Goal: Contribute content: Contribute content

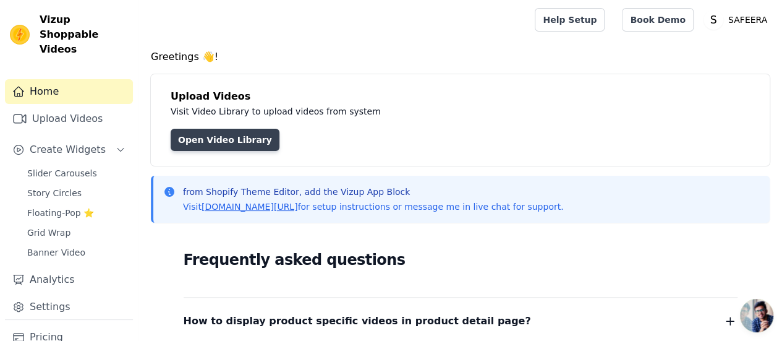
click at [241, 143] on link "Open Video Library" at bounding box center [225, 140] width 109 height 22
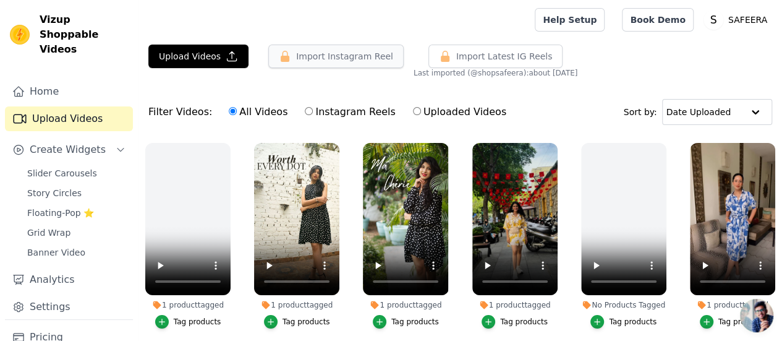
click at [293, 57] on button "Import Instagram Reel" at bounding box center [335, 56] width 135 height 23
click at [60, 206] on span "Floating-Pop ⭐" at bounding box center [60, 212] width 67 height 12
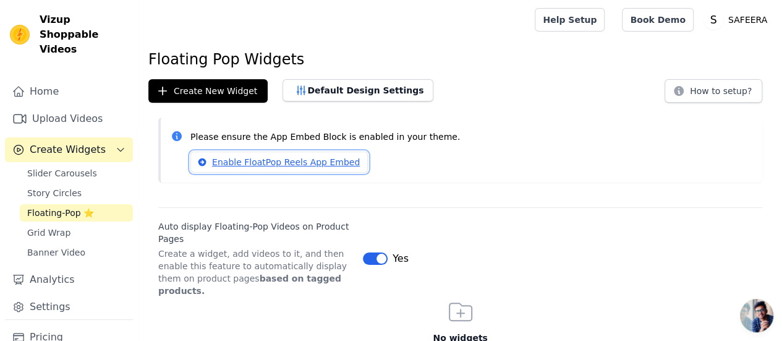
click at [286, 161] on link "Enable FloatPop Reels App Embed" at bounding box center [278, 161] width 177 height 21
click at [46, 167] on span "Slider Carousels" at bounding box center [62, 173] width 70 height 12
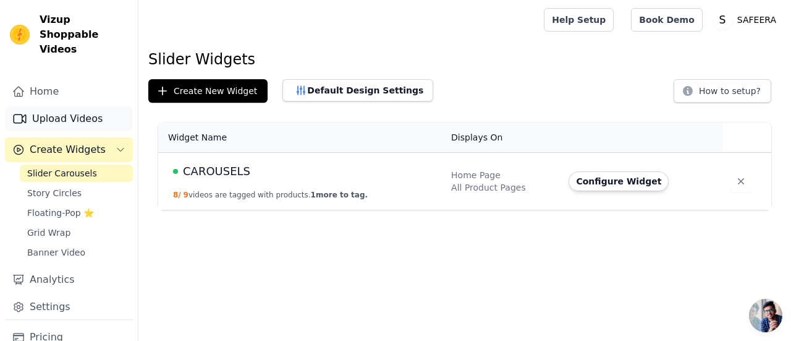
click at [67, 106] on link "Upload Videos" at bounding box center [69, 118] width 128 height 25
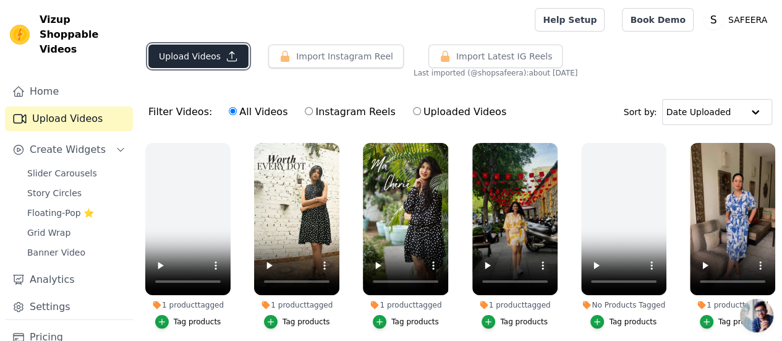
click at [185, 56] on button "Upload Videos" at bounding box center [198, 56] width 100 height 23
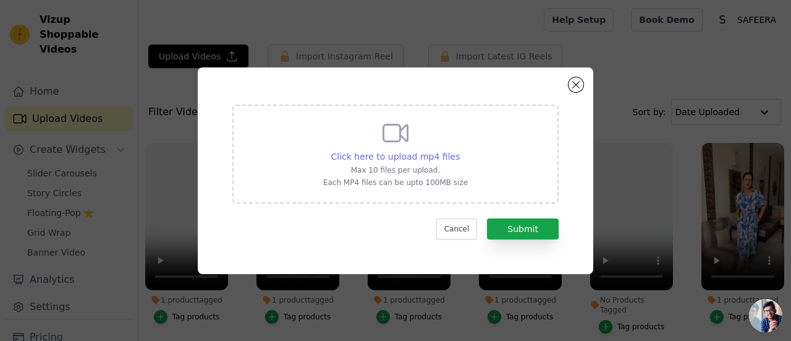
click at [385, 158] on span "Click here to upload mp4 files" at bounding box center [395, 156] width 129 height 10
click at [459, 150] on input "Click here to upload mp4 files Max 10 files per upload. Each MP4 files can be u…" at bounding box center [459, 150] width 1 height 1
click at [389, 154] on span "Click here to upload mp4 files" at bounding box center [395, 156] width 129 height 10
click at [459, 150] on input "Click here to upload mp4 files Max 10 files per upload. Each MP4 files can be u…" at bounding box center [459, 150] width 1 height 1
click at [403, 157] on span "Click here to upload mp4 files" at bounding box center [395, 156] width 129 height 10
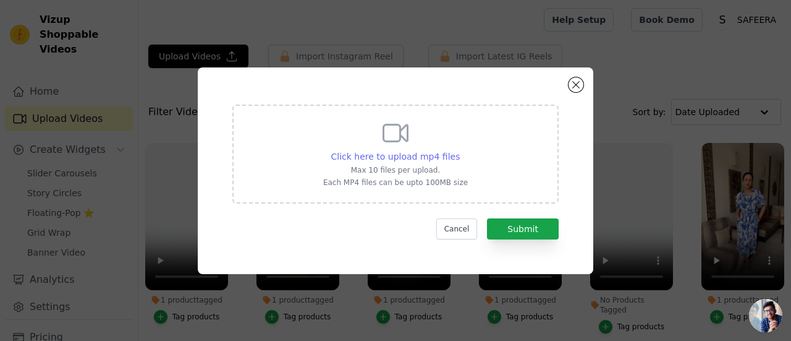
click at [459, 150] on input "Click here to upload mp4 files Max 10 files per upload. Each MP4 files can be u…" at bounding box center [459, 150] width 1 height 1
type input "C:\fakepath\from comfort to lighter style ✨🌼🌸💐🇮🇳🇵🇹🇧🇷Thanks @shopsafeera 🤗🥰.#sho…"
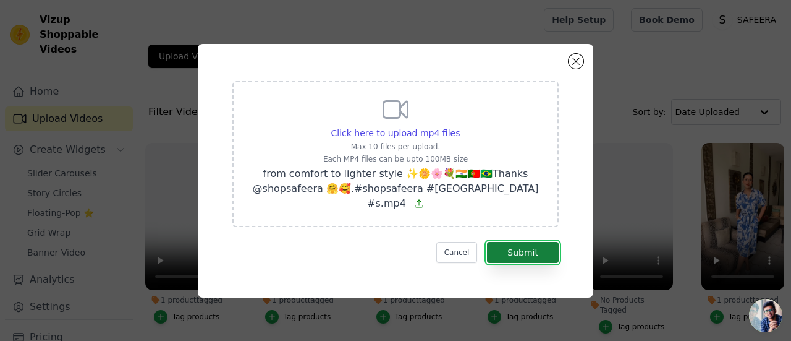
click at [534, 245] on button "Submit" at bounding box center [523, 252] width 72 height 21
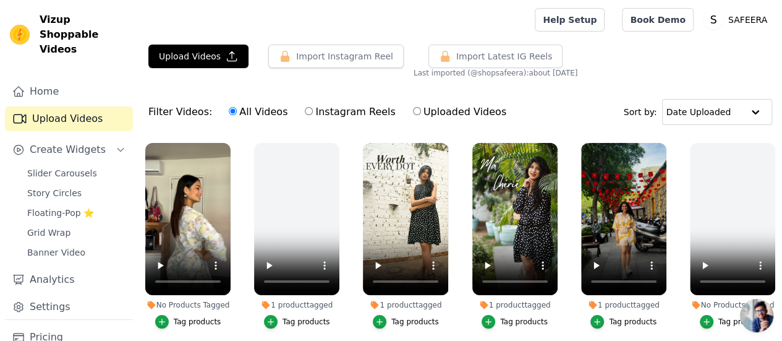
click at [194, 317] on div "Tag products" at bounding box center [198, 322] width 48 height 10
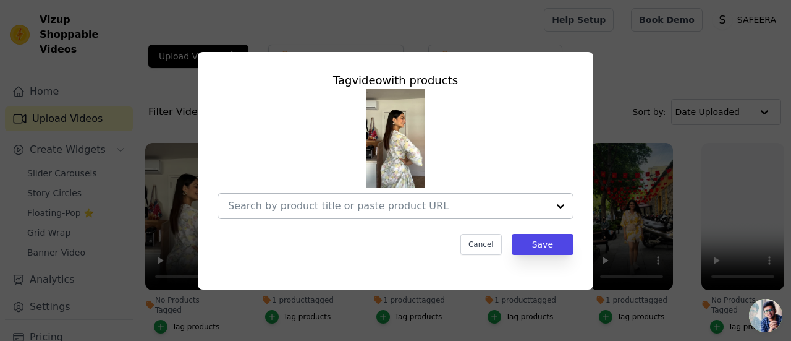
click at [360, 200] on input "No Products Tagged Tag video with products Cancel Save Tag products" at bounding box center [388, 206] width 320 height 12
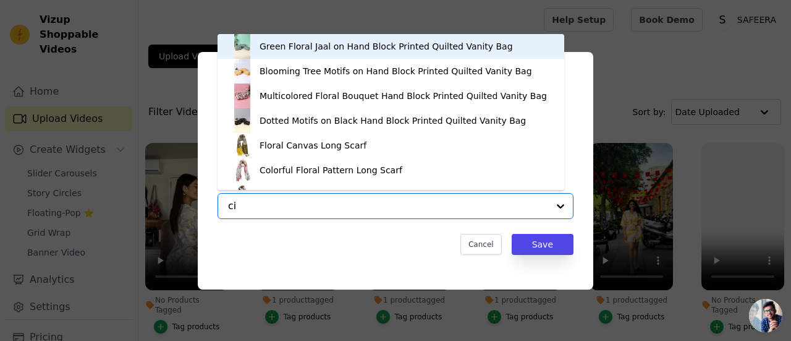
type input "cia"
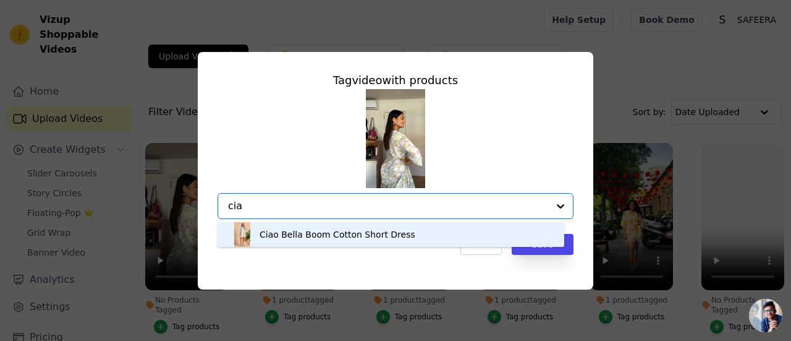
click at [347, 239] on div "Ciao Bella Boom Cotton Short Dress" at bounding box center [338, 234] width 156 height 12
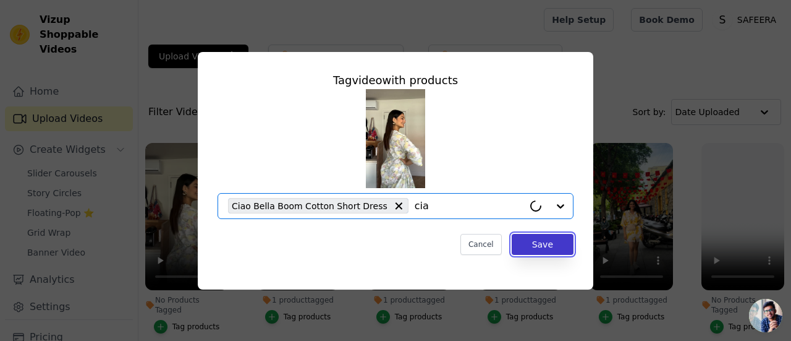
click at [528, 249] on button "Save" at bounding box center [543, 244] width 62 height 21
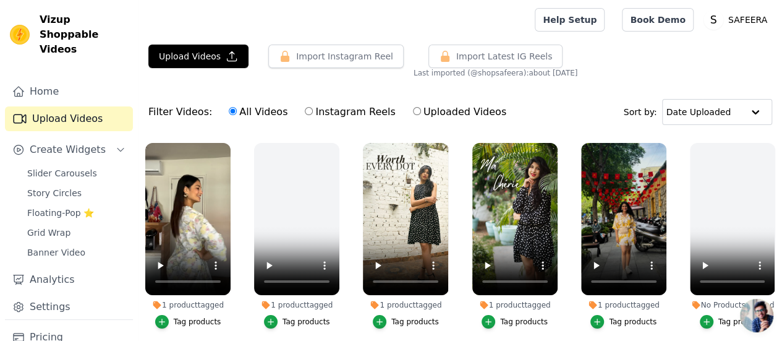
click at [64, 106] on link "Upload Videos" at bounding box center [69, 118] width 128 height 25
click at [67, 79] on link "Home" at bounding box center [69, 91] width 128 height 25
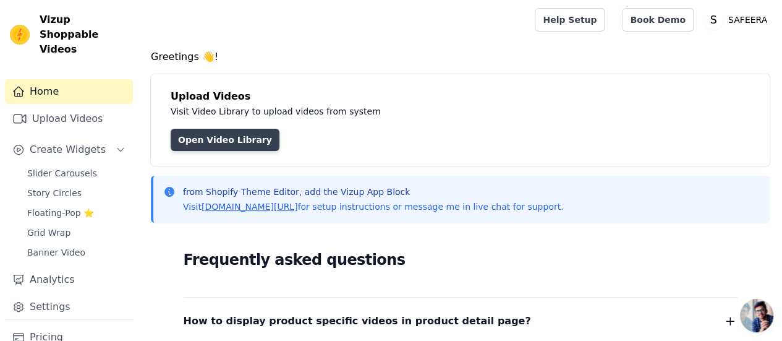
click at [184, 133] on link "Open Video Library" at bounding box center [225, 140] width 109 height 22
